Goal: Find specific page/section: Find specific page/section

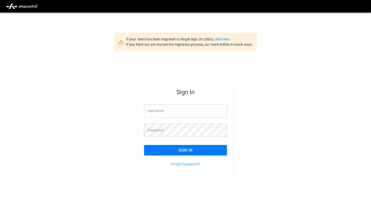
type input "*******"
click at [192, 152] on button "Sign In" at bounding box center [185, 150] width 83 height 11
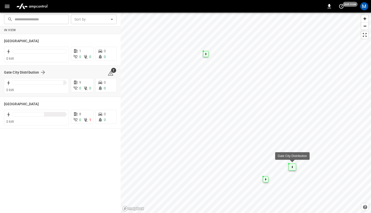
click at [52, 70] on div "Gate City Distribution" at bounding box center [53, 72] width 98 height 6
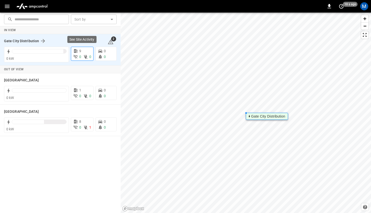
click at [80, 50] on span "9" at bounding box center [80, 51] width 2 height 4
